Goal: Book appointment/travel/reservation

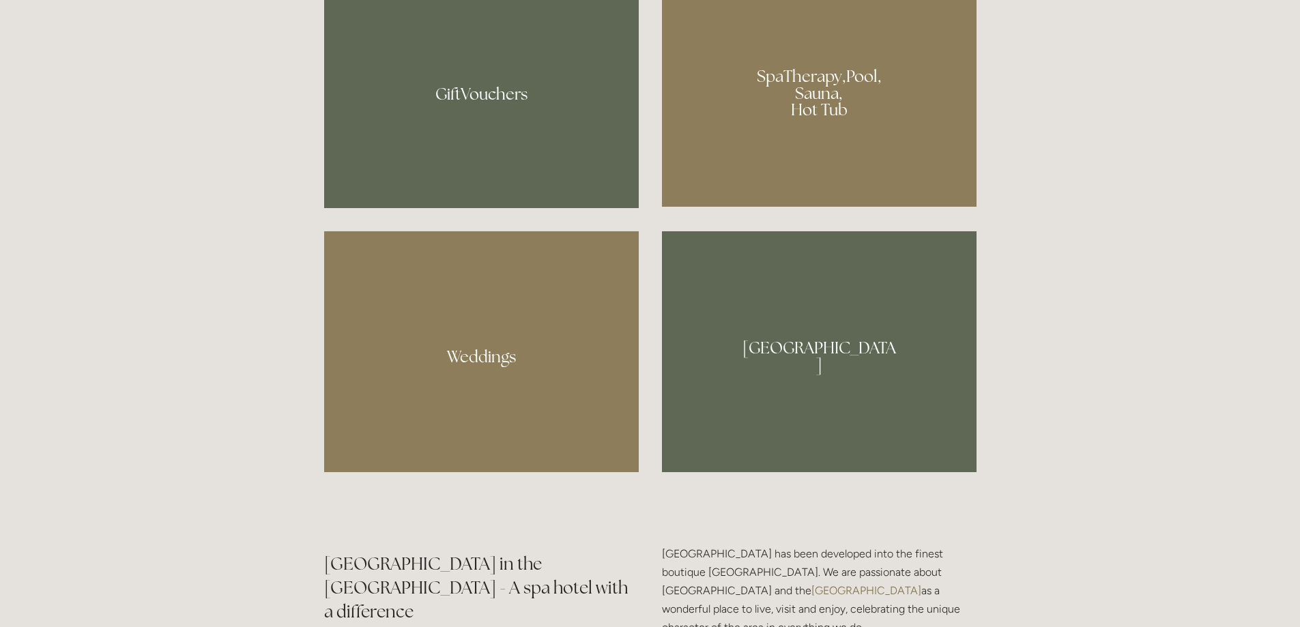
scroll to position [1160, 0]
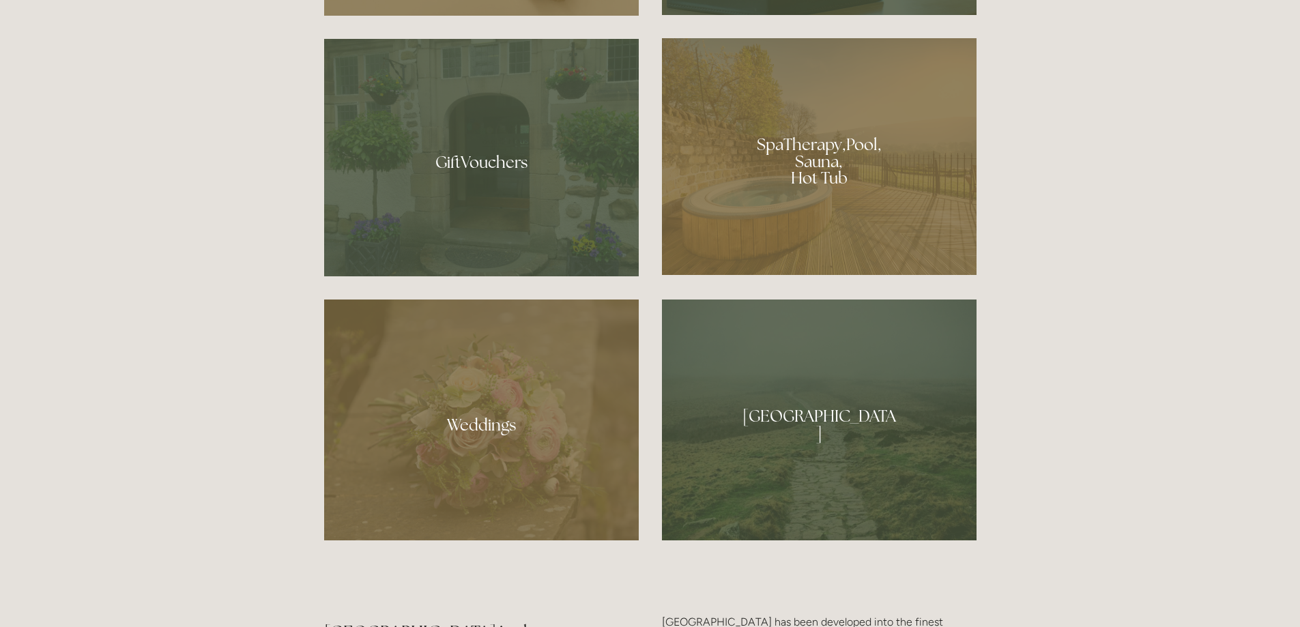
click at [813, 168] on div at bounding box center [819, 156] width 315 height 237
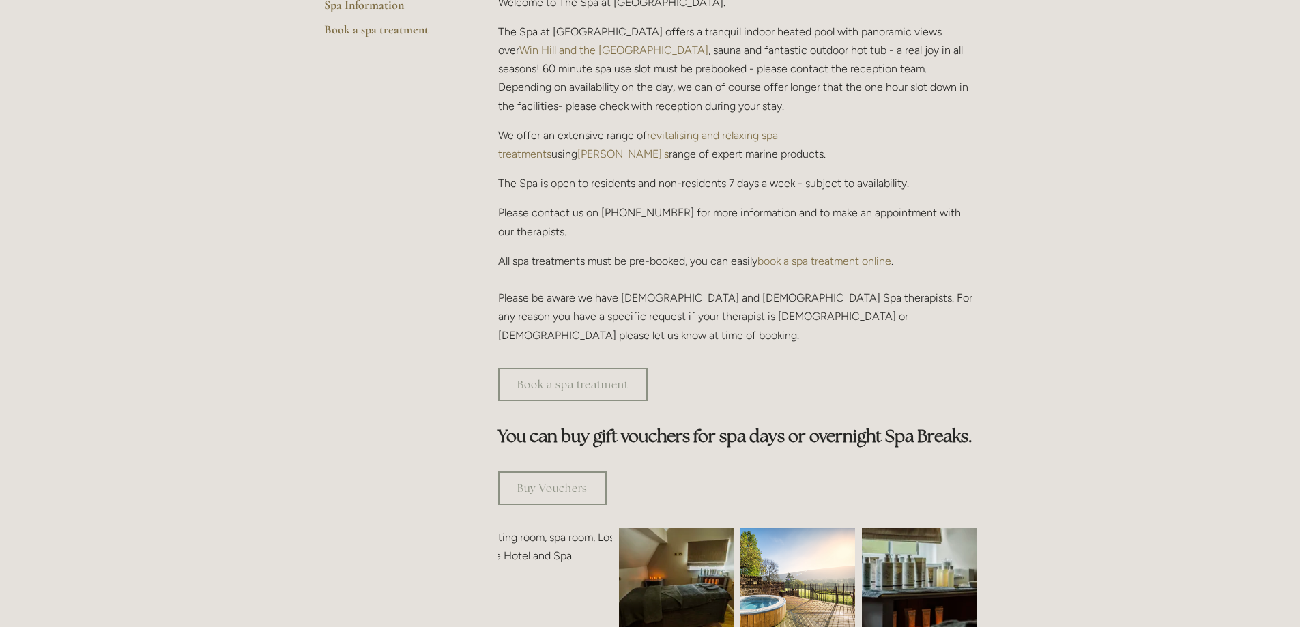
scroll to position [478, 0]
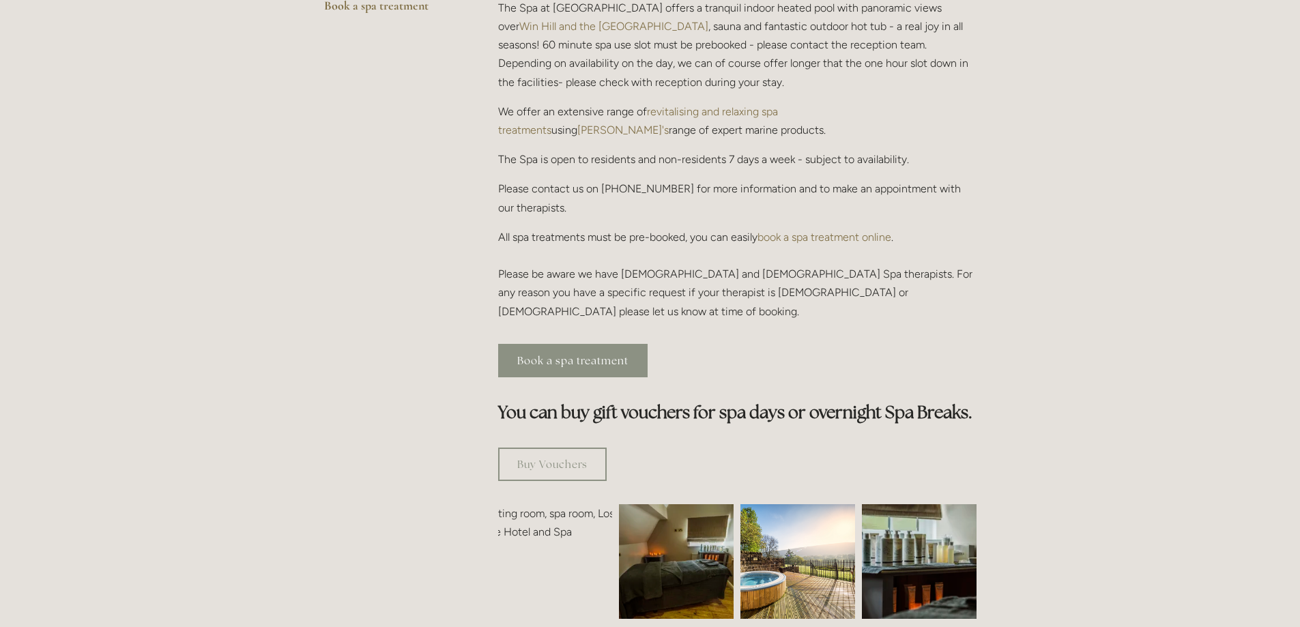
click at [575, 344] on link "Book a spa treatment" at bounding box center [572, 360] width 149 height 33
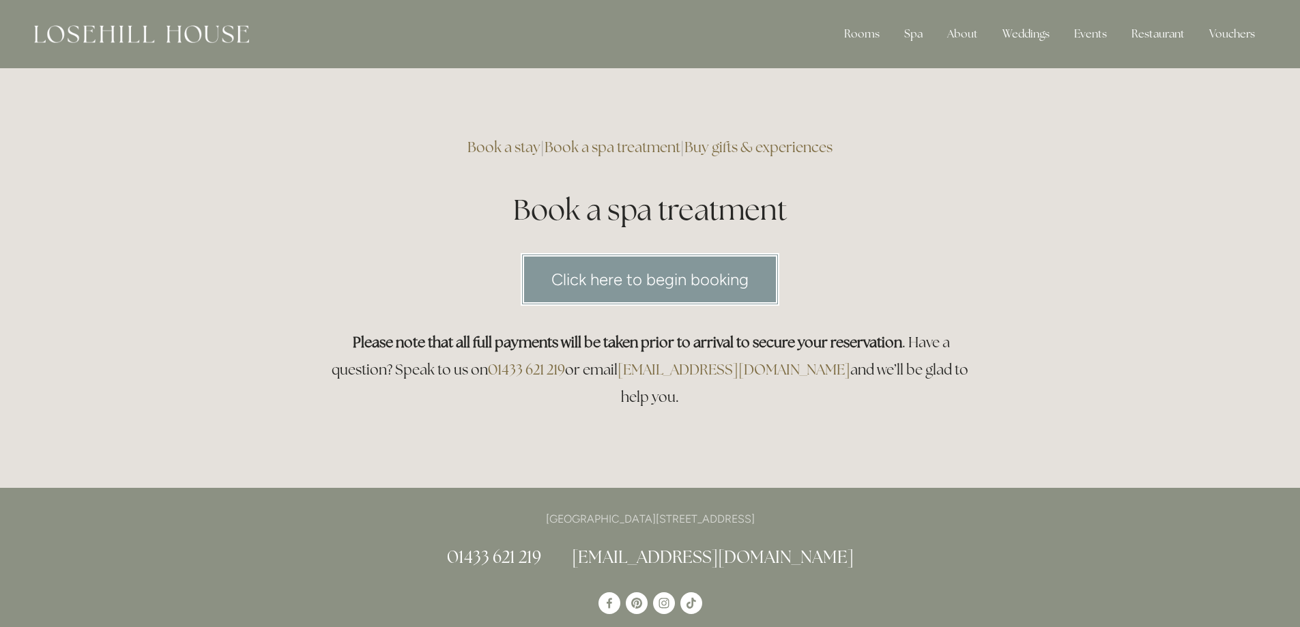
click at [640, 291] on link "Click here to begin booking" at bounding box center [650, 279] width 259 height 53
